Goal: Task Accomplishment & Management: Complete application form

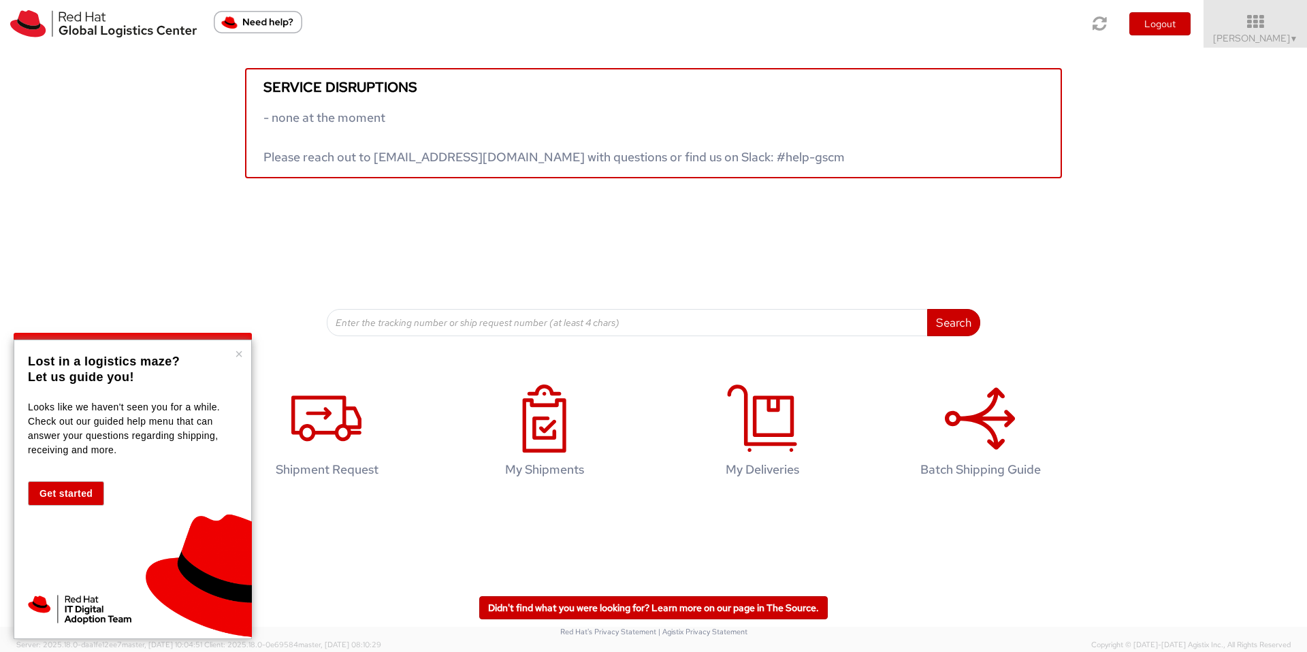
click at [46, 498] on button "Get started" at bounding box center [66, 493] width 76 height 25
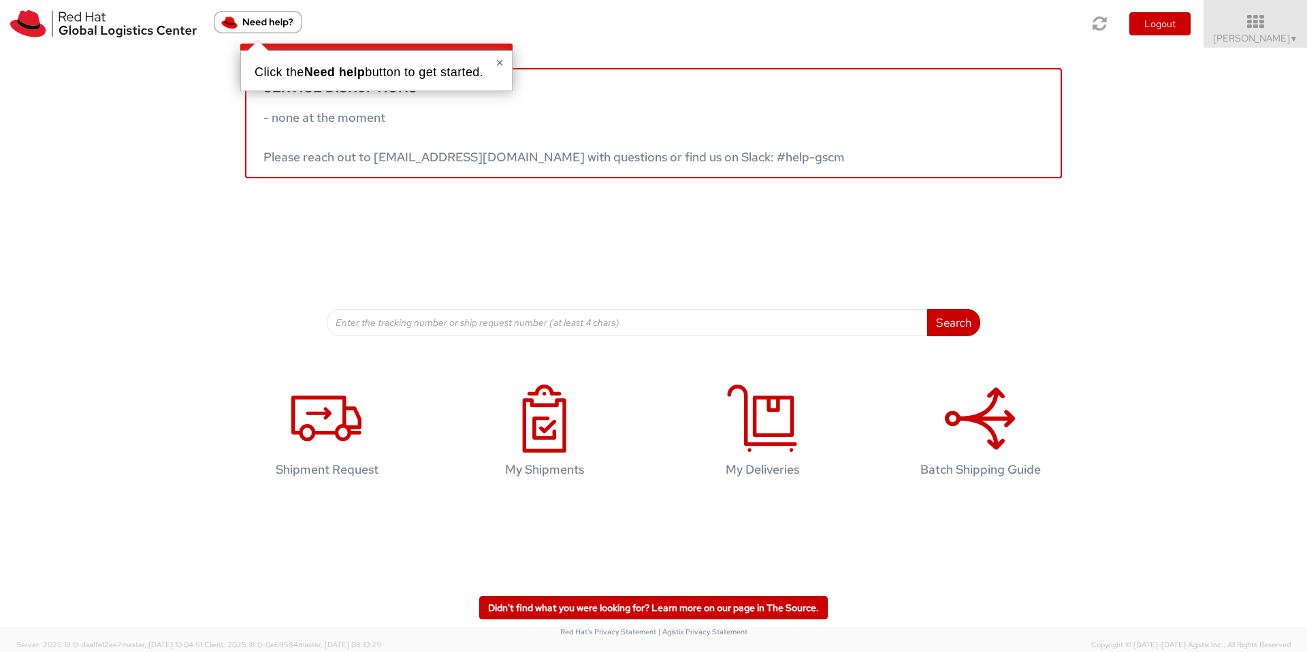
click at [244, 19] on img "Need help?" at bounding box center [258, 22] width 89 height 22
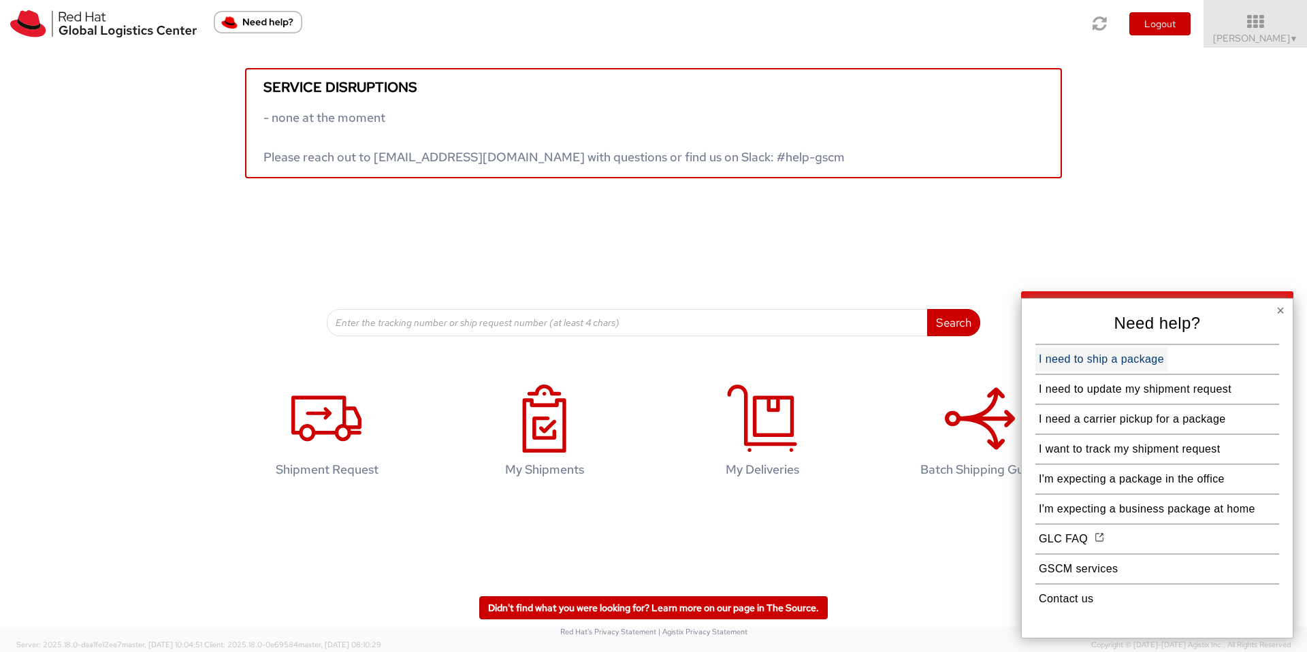
click at [1064, 358] on button "I need to ship a package" at bounding box center [1101, 359] width 132 height 25
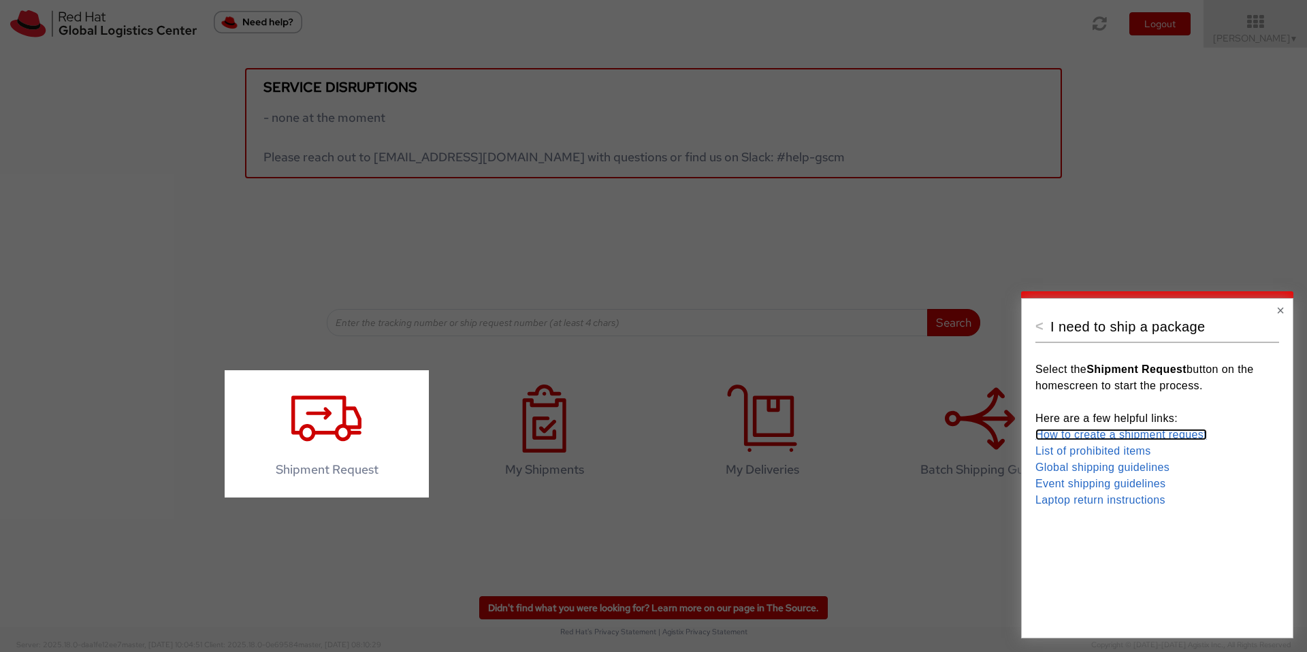
click at [1071, 435] on link "How to create a shipment request" at bounding box center [1121, 435] width 172 height 12
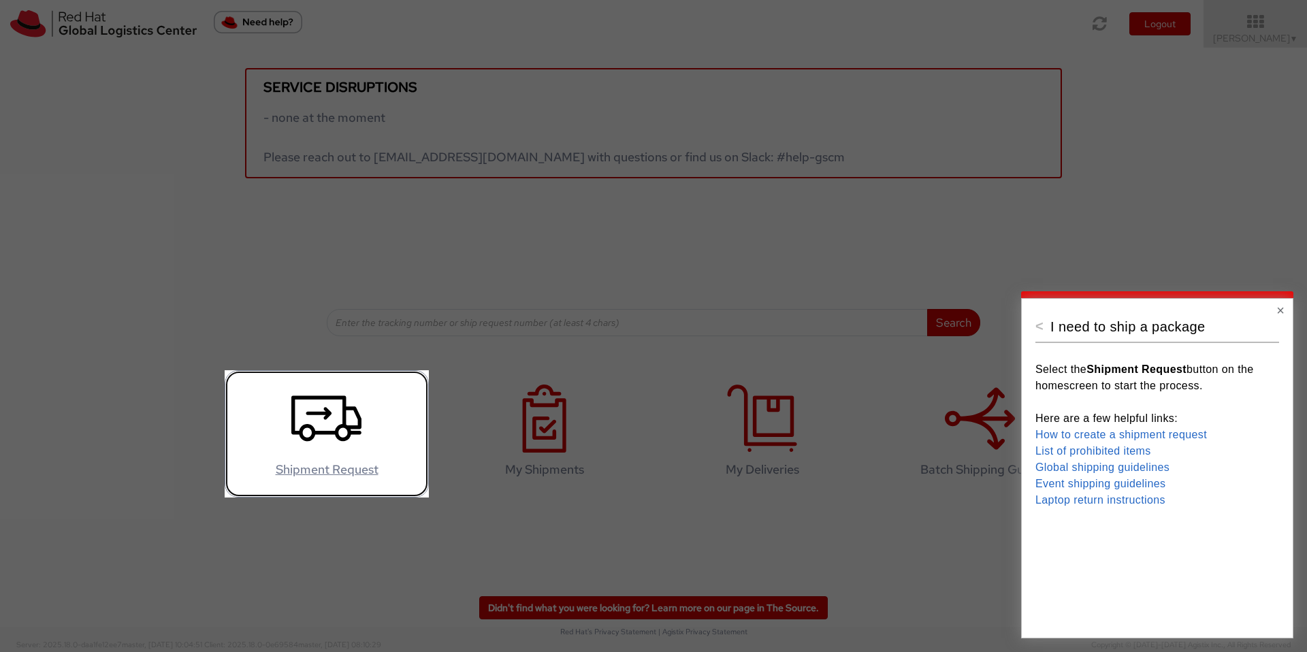
click at [310, 441] on icon at bounding box center [326, 419] width 70 height 68
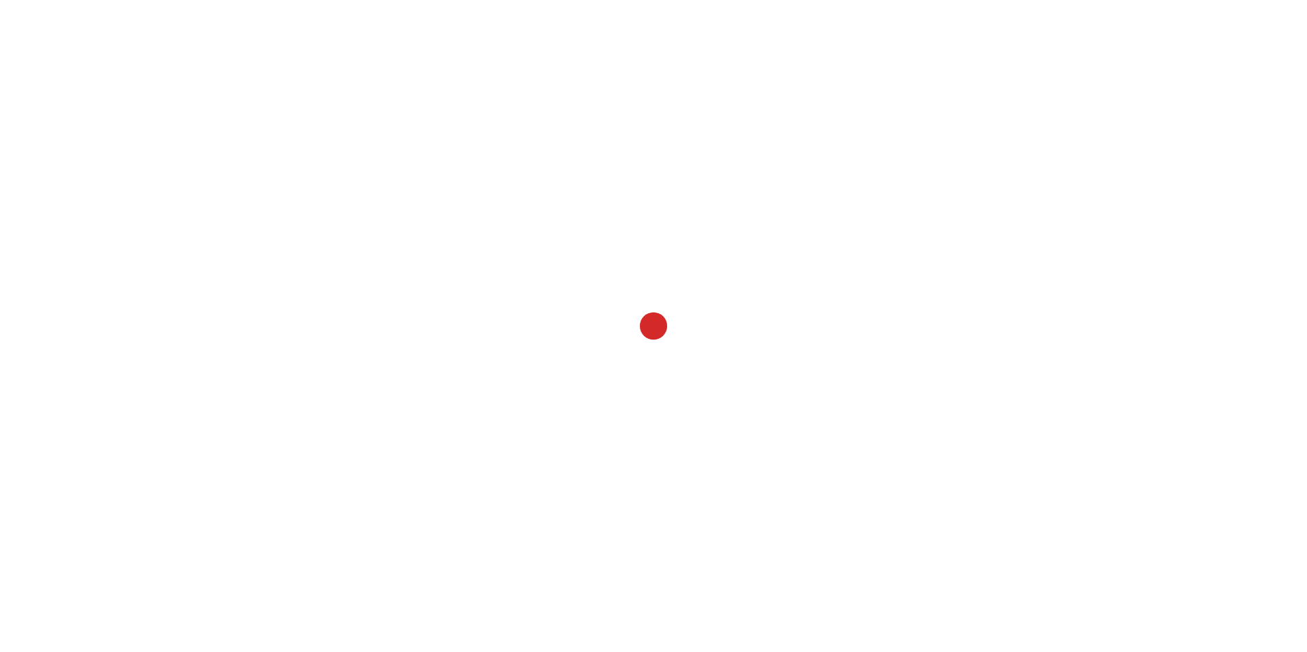
click at [310, 441] on div at bounding box center [653, 326] width 1307 height 652
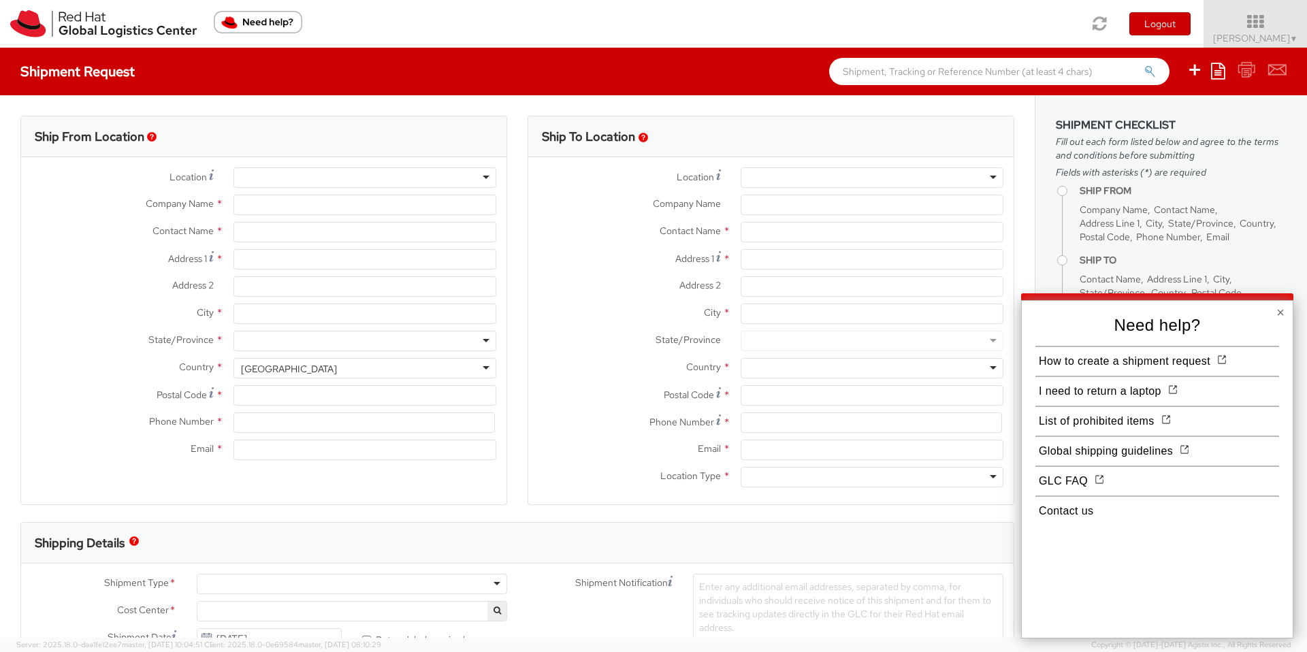
select select
type input "Red Hat GmbH"
type input "[PERSON_NAME]"
type input "[PERSON_NAME]-Ring 12"
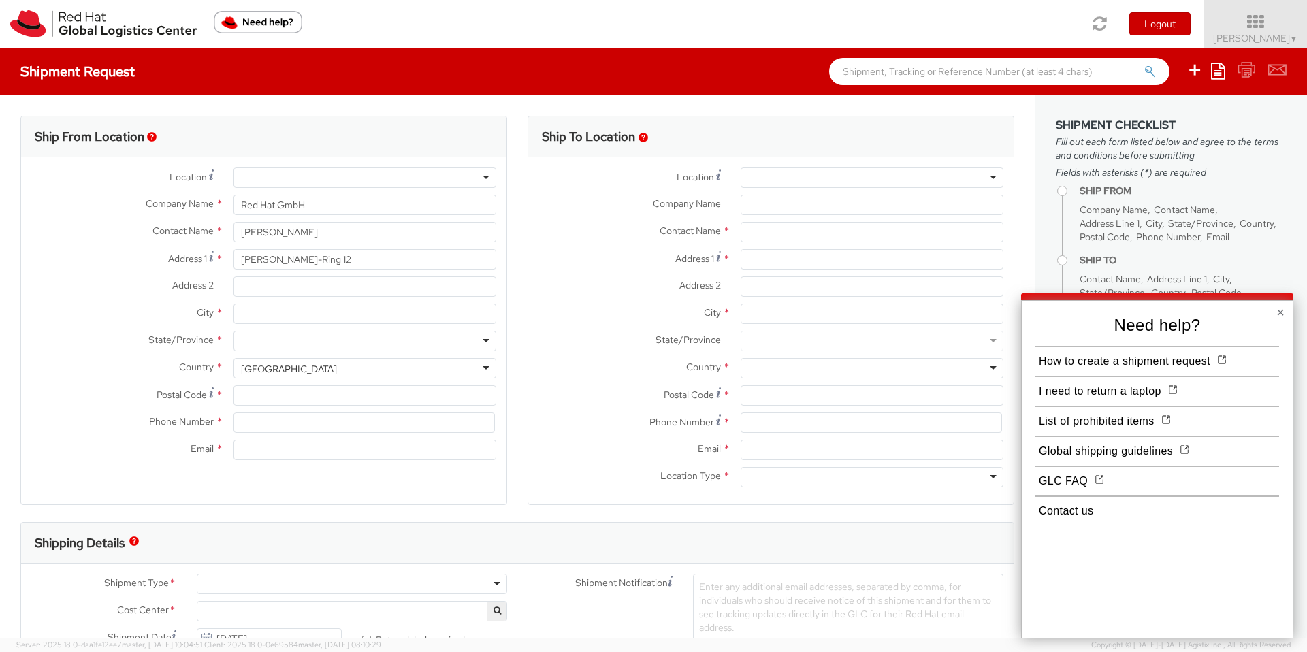
type input "Technopark II"
type input "[GEOGRAPHIC_DATA]"
type input "85630"
type input "49 89 205071 0"
type input "[EMAIL_ADDRESS][DOMAIN_NAME]"
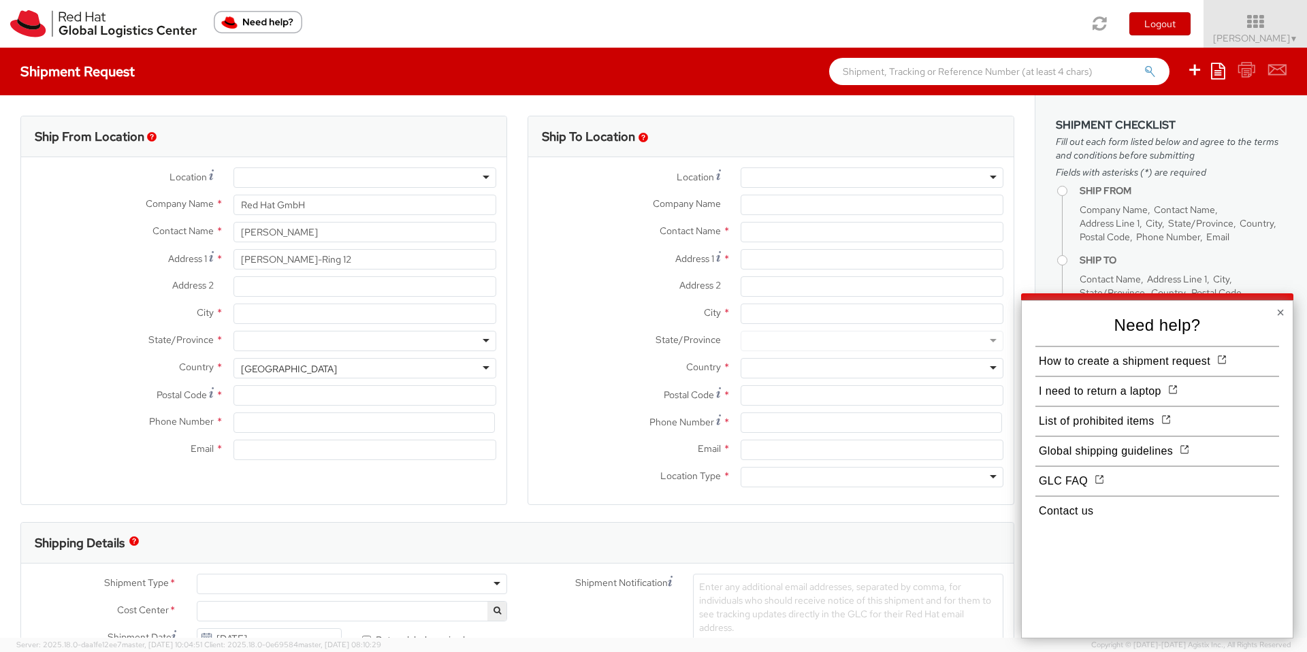
select select "CM"
select select "KGS"
select select "505"
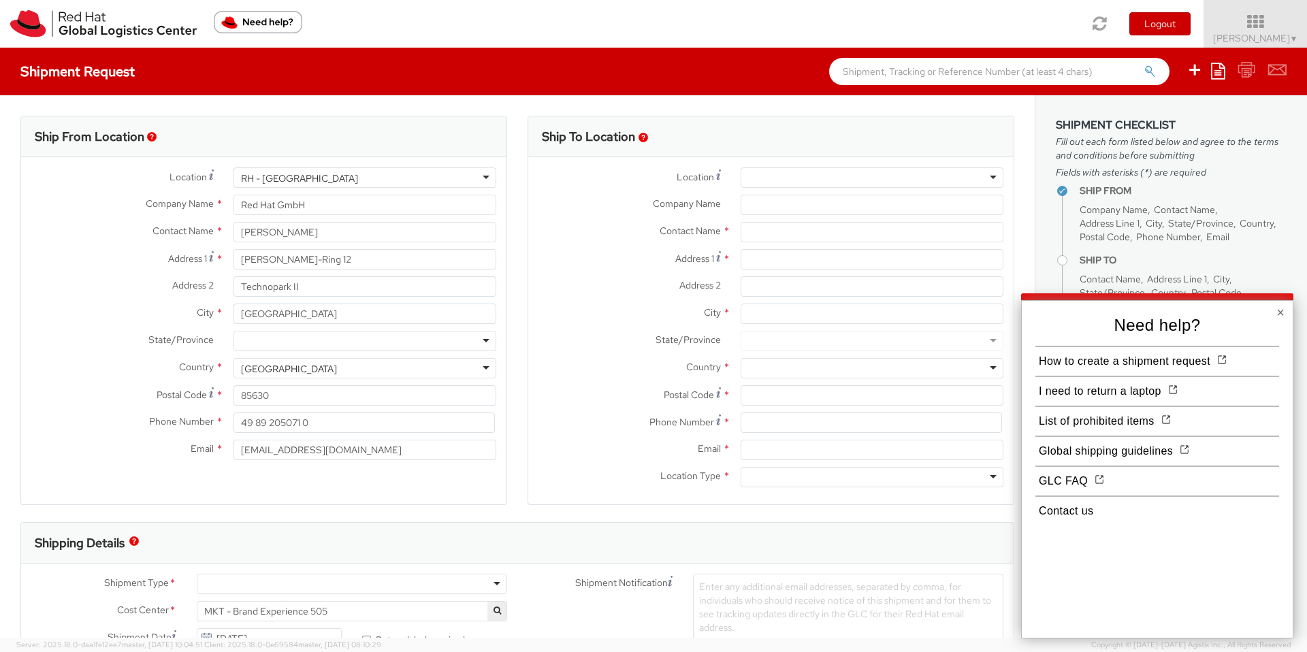
click at [309, 178] on div "RH - [GEOGRAPHIC_DATA]" at bounding box center [365, 177] width 263 height 20
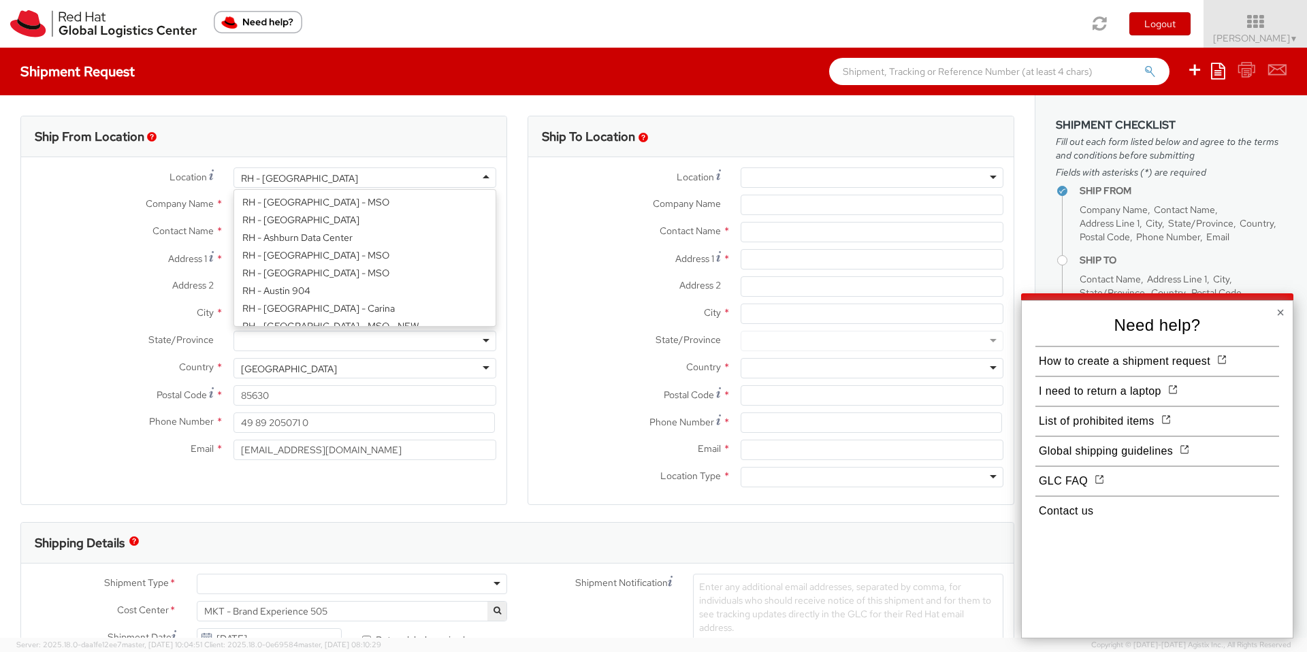
scroll to position [1325, 0]
click at [44, 264] on label "Address 1 *" at bounding box center [122, 258] width 202 height 18
click at [234, 264] on input "[PERSON_NAME]-Ring 12" at bounding box center [365, 259] width 263 height 20
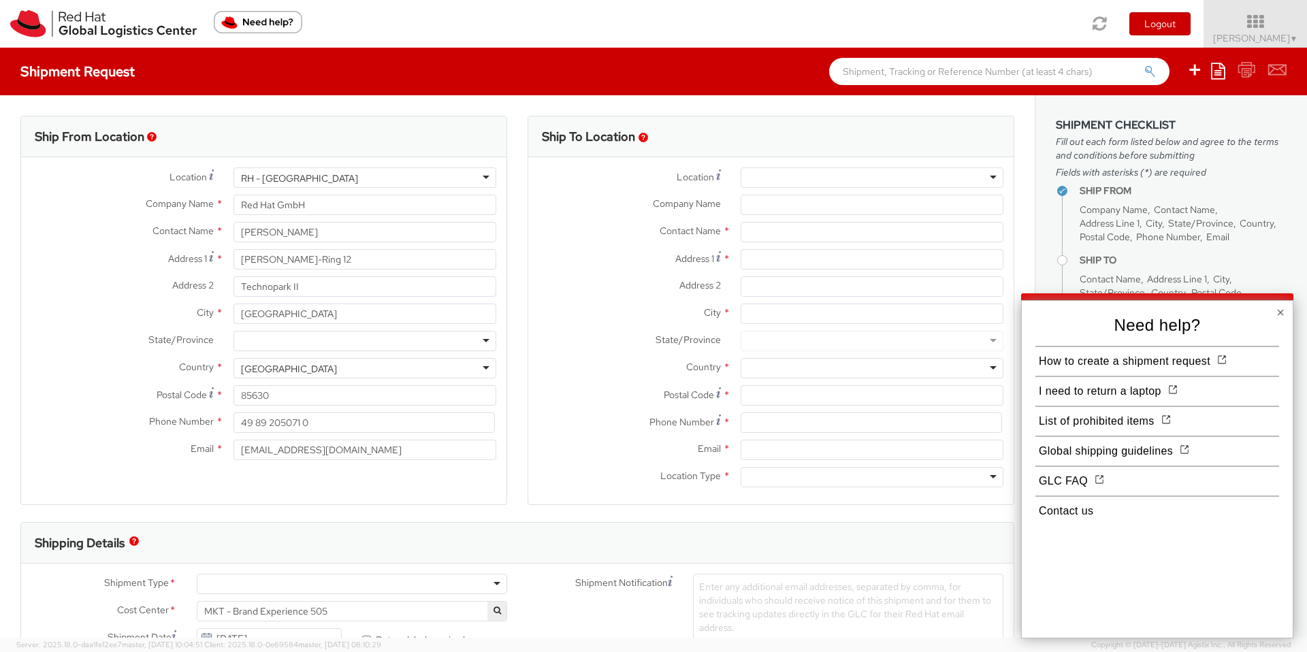
click at [46, 268] on div "Address 1 * [PERSON_NAME][STREET_ADDRESS]" at bounding box center [263, 259] width 485 height 20
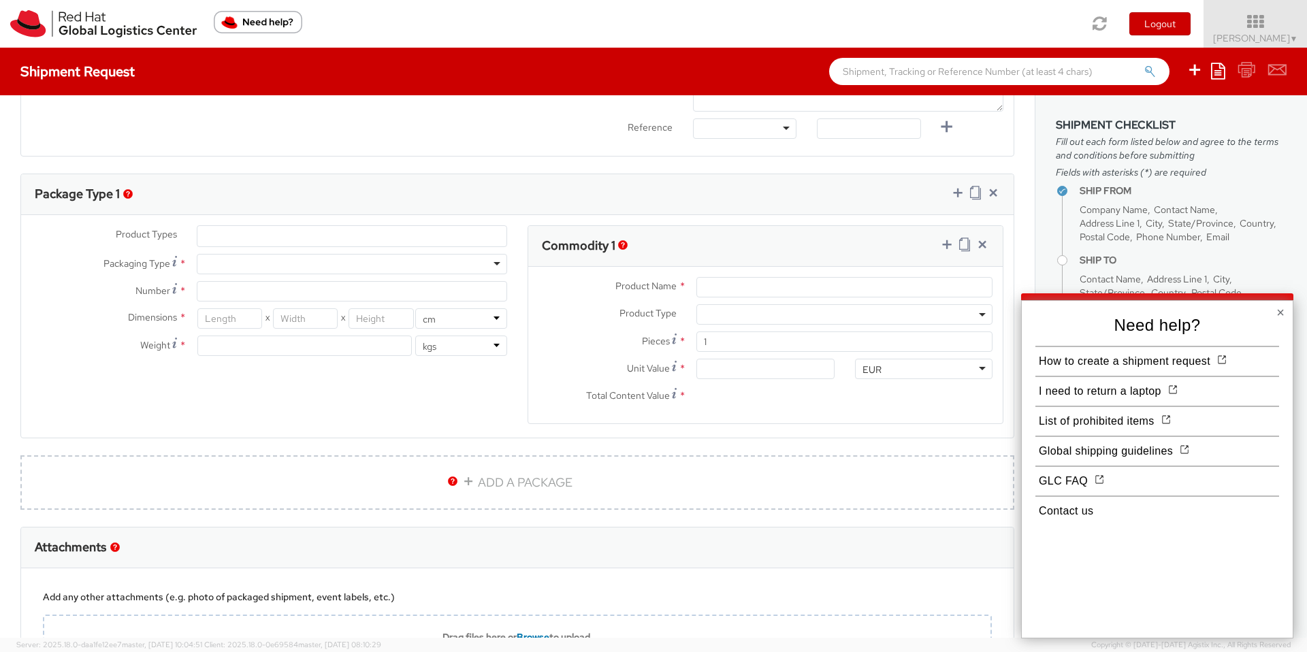
scroll to position [592, 0]
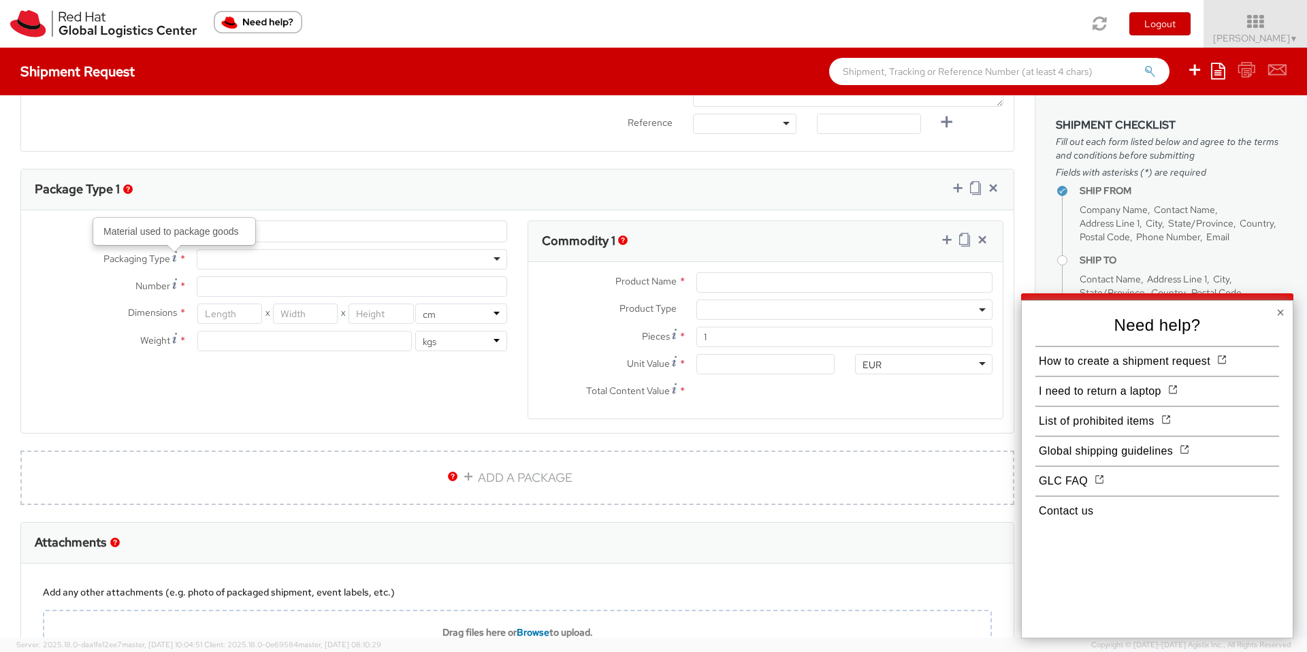
click at [179, 257] on span "*" at bounding box center [182, 259] width 7 height 14
click at [673, 337] on use at bounding box center [674, 334] width 5 height 10
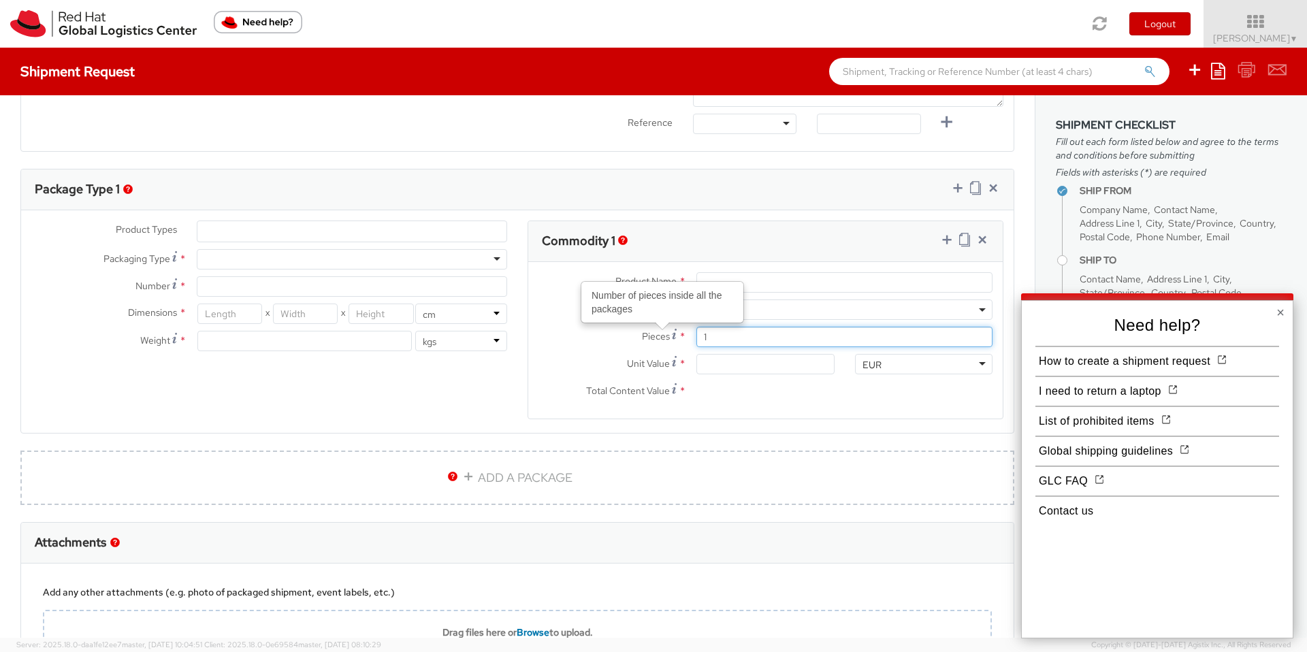
click at [696, 337] on input "1" at bounding box center [844, 337] width 296 height 20
click at [1055, 387] on button "I need to return a laptop" at bounding box center [1099, 391] width 129 height 25
